Goal: Navigation & Orientation: Find specific page/section

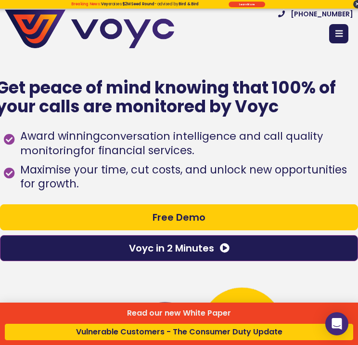
click at [343, 37] on div "Read our new White Paper Vulnerable Customers - The Consumer Duty Update" at bounding box center [179, 172] width 358 height 345
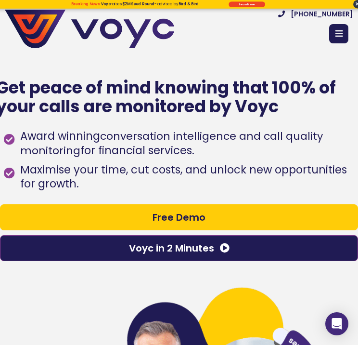
click at [343, 37] on icon at bounding box center [339, 33] width 7 height 9
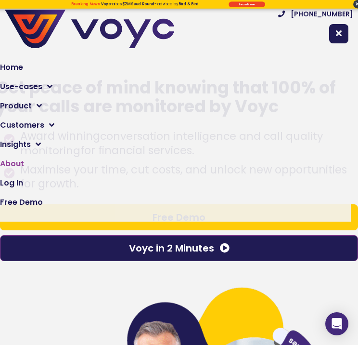
click at [24, 165] on span "About" at bounding box center [12, 164] width 24 height 12
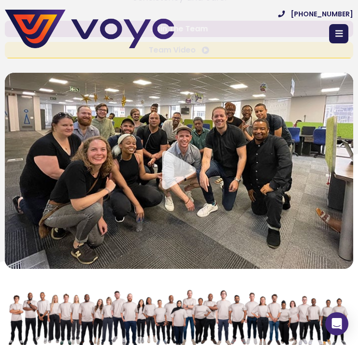
scroll to position [125, 1]
click at [343, 35] on icon at bounding box center [339, 33] width 7 height 9
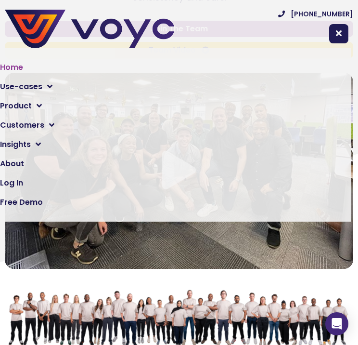
click at [22, 65] on span "Home" at bounding box center [11, 68] width 23 height 12
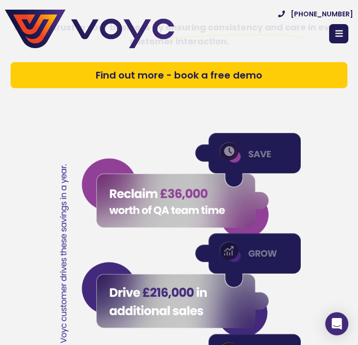
scroll to position [1693, 0]
